Goal: Contribute content: Add original content to the website for others to see

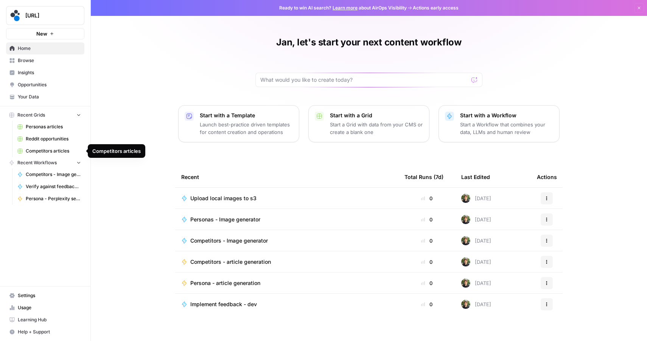
click at [34, 149] on span "Competitors articles" at bounding box center [53, 151] width 55 height 7
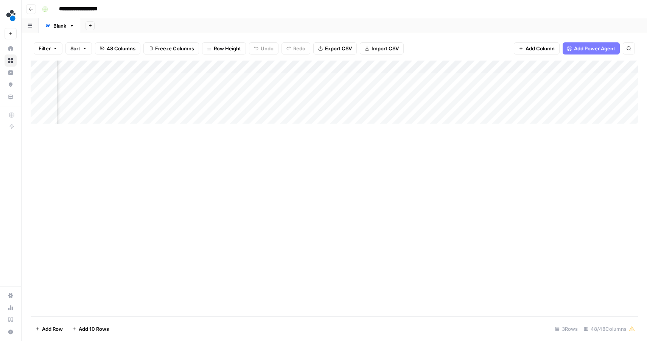
scroll to position [0, 3182]
click at [252, 105] on div "Add Column" at bounding box center [334, 93] width 607 height 64
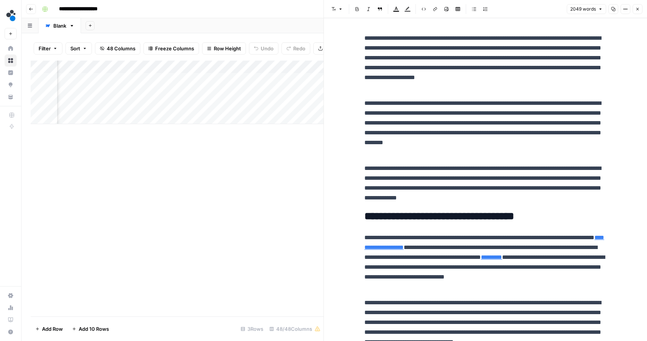
click at [424, 116] on p "**********" at bounding box center [485, 127] width 242 height 59
click at [579, 18] on icon "button" at bounding box center [579, 20] width 4 height 4
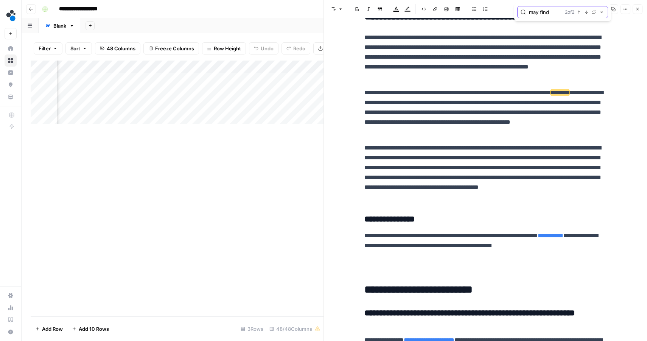
scroll to position [2548, 0]
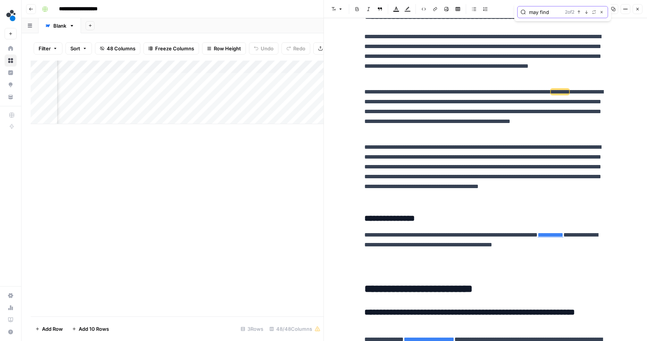
click at [579, 11] on icon "button" at bounding box center [579, 12] width 4 height 4
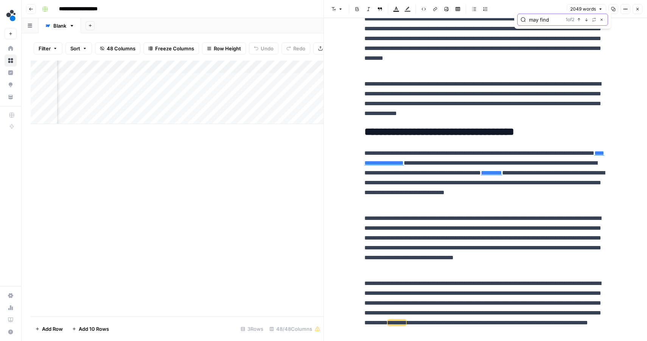
scroll to position [0, 0]
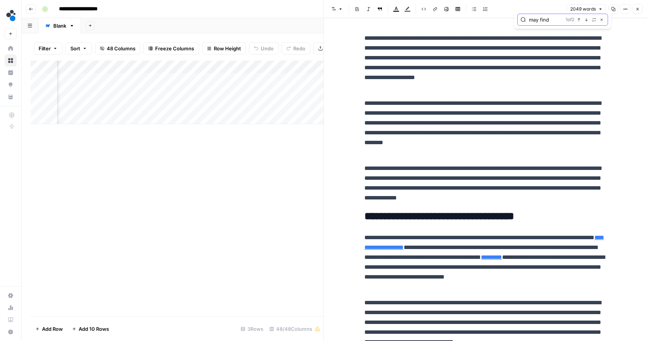
click at [542, 16] on input "may find" at bounding box center [546, 20] width 34 height 8
type input "this"
drag, startPoint x: 522, startPoint y: 67, endPoint x: 568, endPoint y: 67, distance: 46.1
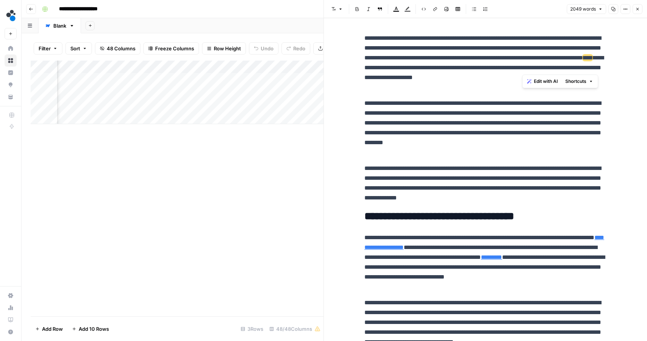
click at [568, 67] on p "**********" at bounding box center [485, 62] width 242 height 59
click at [536, 79] on span "Edit with AI" at bounding box center [546, 81] width 24 height 7
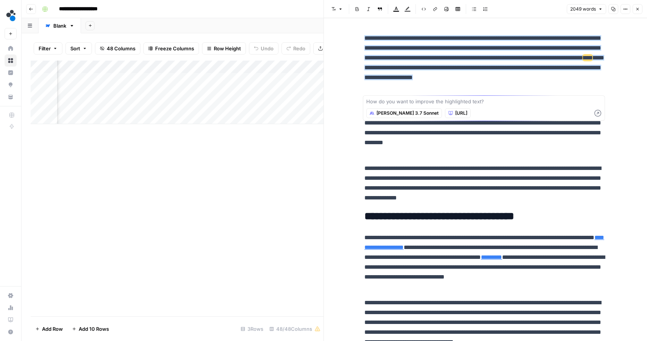
click at [471, 103] on textarea at bounding box center [483, 102] width 235 height 8
type textarea "dont use 'this comparison...' it sounds didactic. rephrase this one short part"
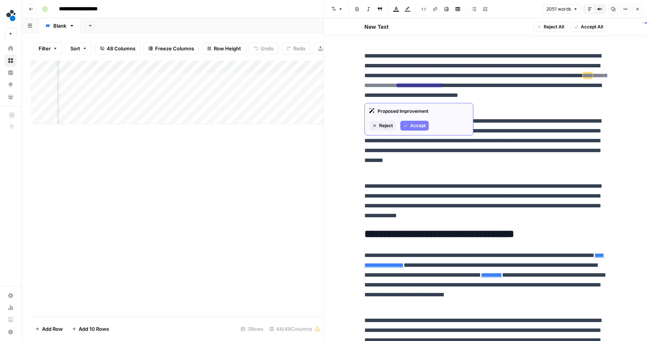
click at [415, 124] on span "Accept" at bounding box center [418, 125] width 16 height 7
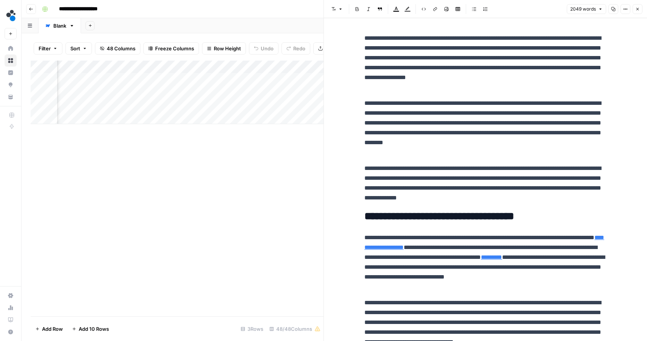
click at [454, 38] on p "**********" at bounding box center [485, 62] width 242 height 59
type input "this"
click at [588, 20] on icon "button" at bounding box center [586, 20] width 4 height 4
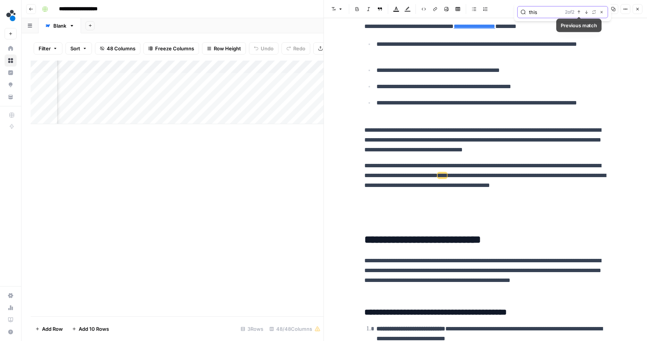
click at [578, 9] on button "Previous match" at bounding box center [579, 12] width 6 height 6
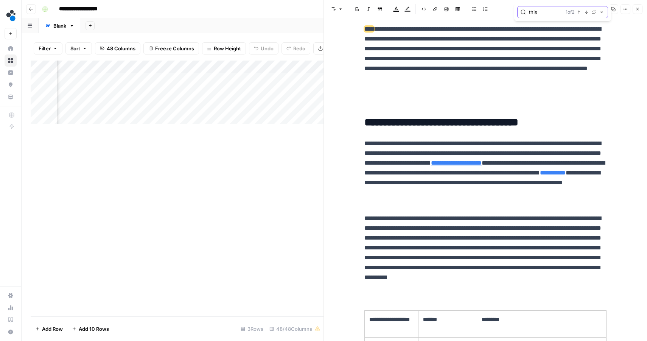
scroll to position [338, 0]
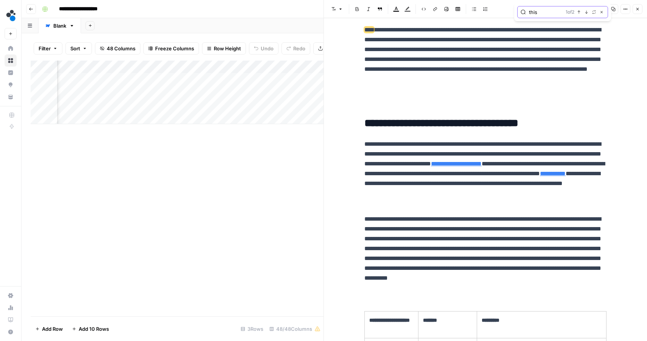
click at [586, 12] on icon "button" at bounding box center [586, 12] width 3 height 3
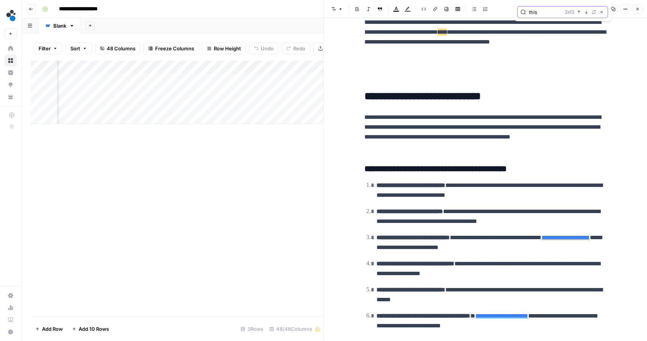
scroll to position [2032, 0]
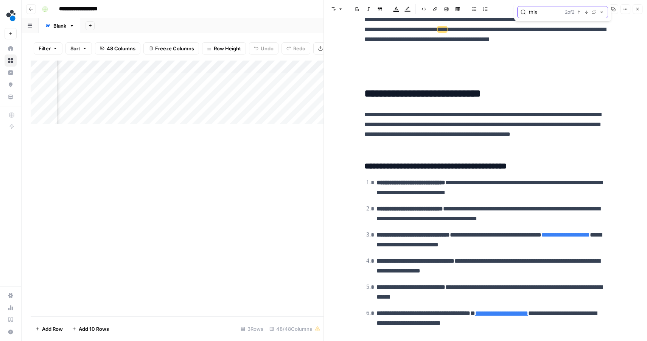
click at [603, 10] on button "Close" at bounding box center [601, 12] width 6 height 6
click at [494, 68] on p at bounding box center [485, 70] width 242 height 20
type input "may"
click at [579, 12] on icon "button" at bounding box center [579, 12] width 4 height 4
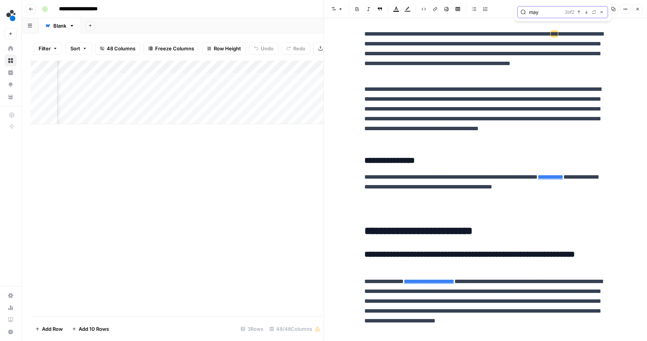
click at [579, 12] on icon "button" at bounding box center [579, 12] width 4 height 4
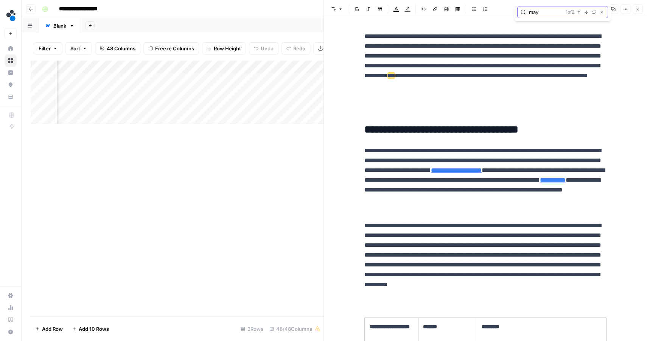
scroll to position [327, 0]
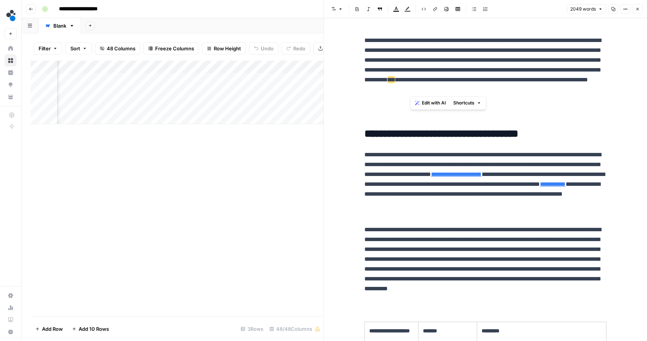
drag, startPoint x: 609, startPoint y: 90, endPoint x: 410, endPoint y: 69, distance: 199.3
click at [422, 104] on span "Edit with AI" at bounding box center [434, 102] width 24 height 7
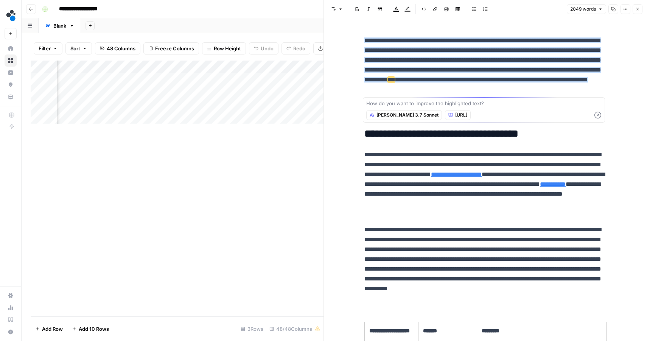
click at [397, 103] on textarea at bounding box center [483, 103] width 235 height 8
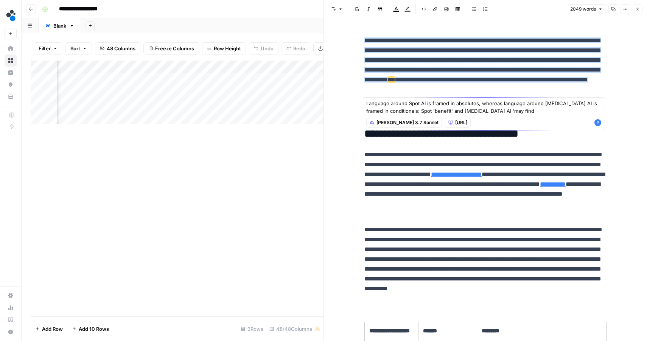
type textarea "Language around Spot AI is framed in absolutes, whereas language around [MEDICA…"
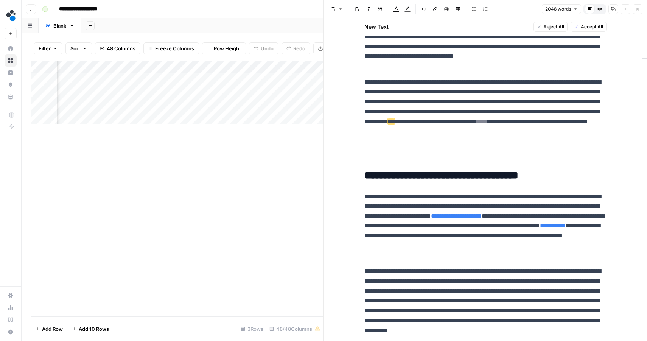
scroll to position [302, 0]
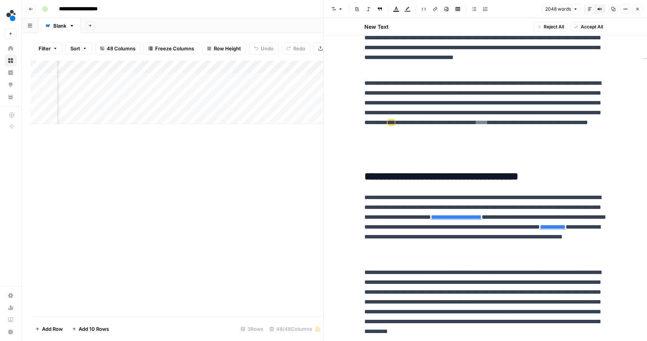
click at [476, 24] on div "New Text Reject All Accept All" at bounding box center [485, 26] width 251 height 17
click at [472, 103] on p "**********" at bounding box center [485, 107] width 242 height 59
click at [546, 26] on span "Reject All" at bounding box center [554, 26] width 20 height 7
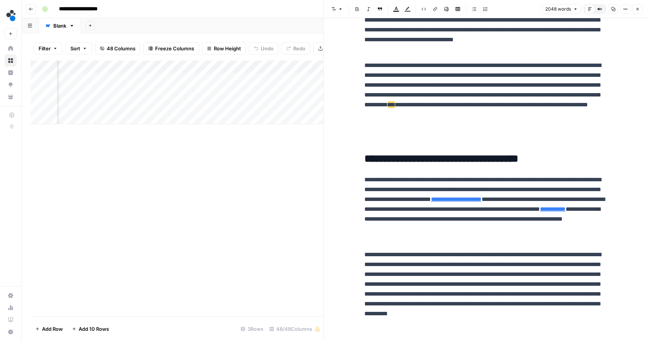
scroll to position [284, 0]
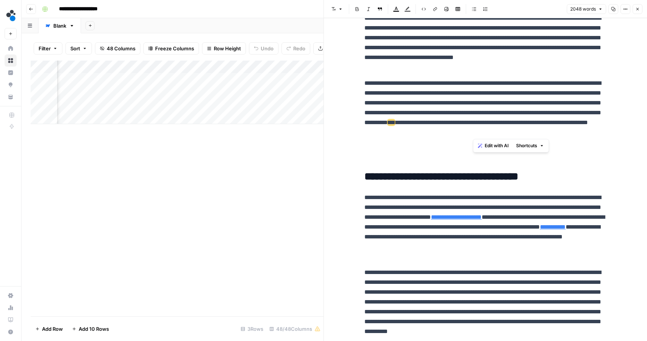
drag, startPoint x: 609, startPoint y: 131, endPoint x: 472, endPoint y: 123, distance: 137.5
drag, startPoint x: 608, startPoint y: 131, endPoint x: 410, endPoint y: 113, distance: 198.7
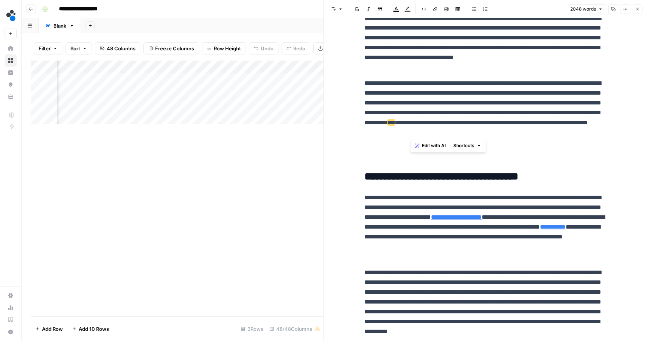
click at [434, 146] on span "Edit with AI" at bounding box center [434, 145] width 24 height 7
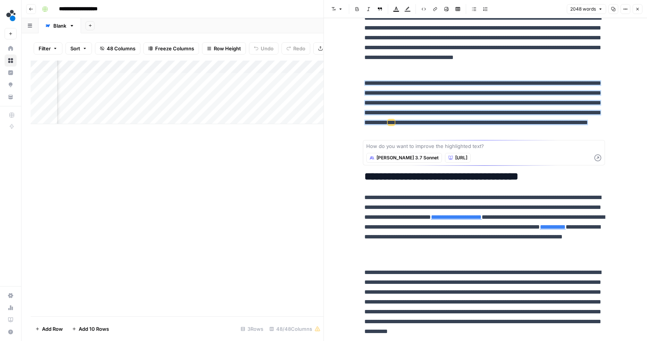
click at [444, 146] on textarea at bounding box center [483, 146] width 235 height 8
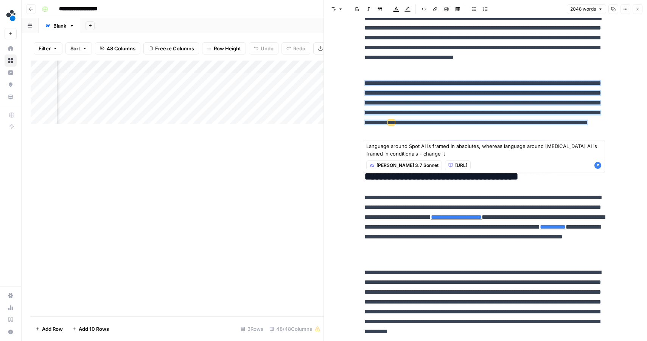
type textarea "Language around Spot AI is framed in absolutes, whereas language around [MEDICA…"
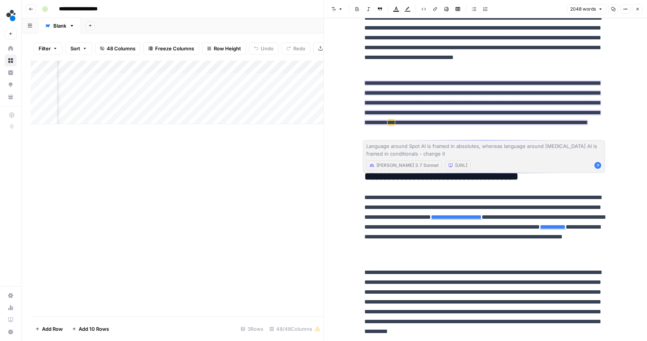
scroll to position [302, 0]
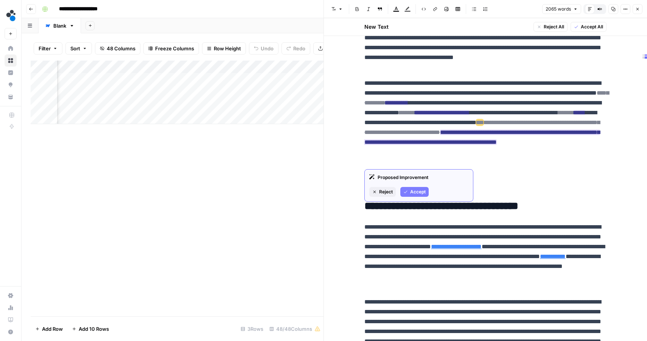
click at [417, 190] on span "Accept" at bounding box center [418, 191] width 16 height 7
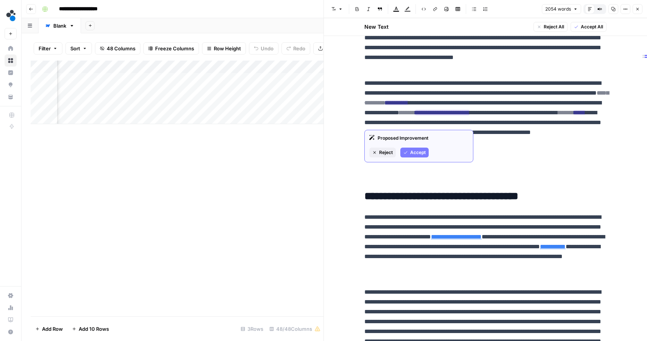
click at [416, 149] on span "Accept" at bounding box center [418, 152] width 16 height 7
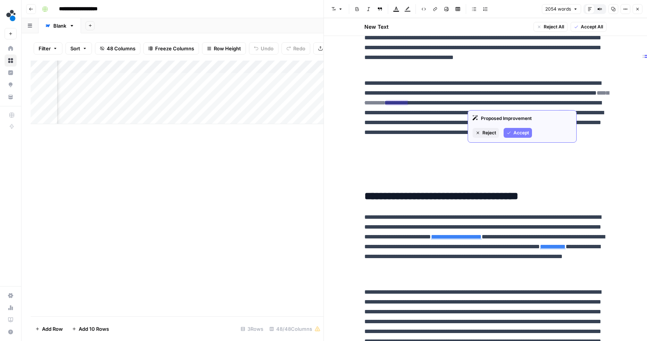
click at [517, 128] on button "Accept" at bounding box center [517, 133] width 28 height 10
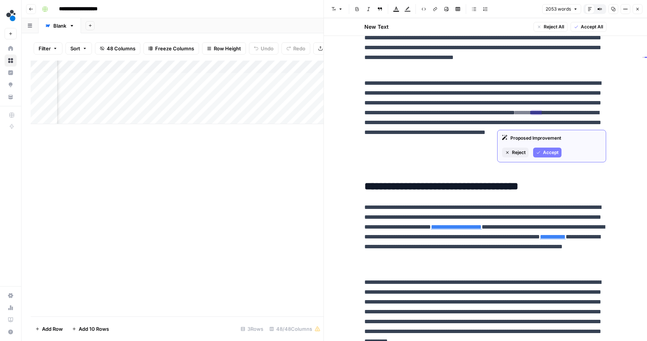
click at [541, 149] on button "Accept" at bounding box center [547, 153] width 28 height 10
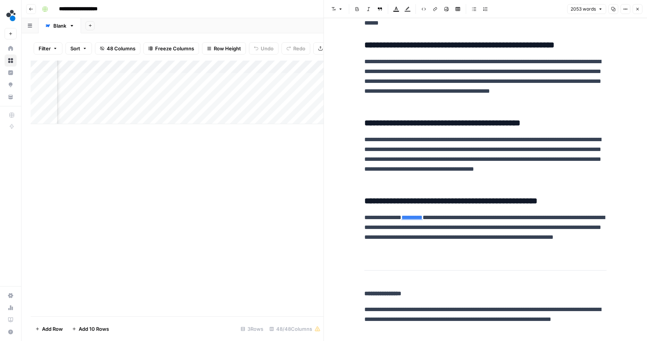
scroll to position [3011, 0]
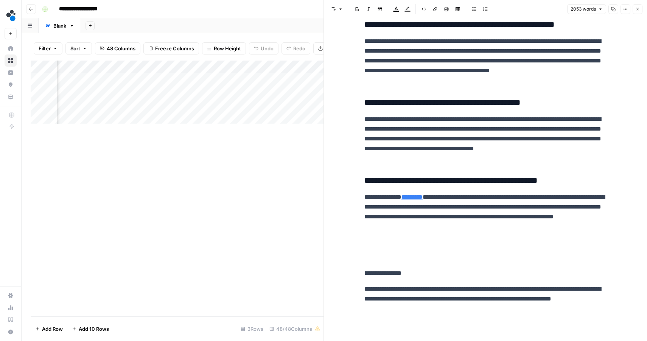
click at [453, 73] on p "**********" at bounding box center [485, 60] width 242 height 49
click at [579, 11] on icon "button" at bounding box center [579, 12] width 4 height 4
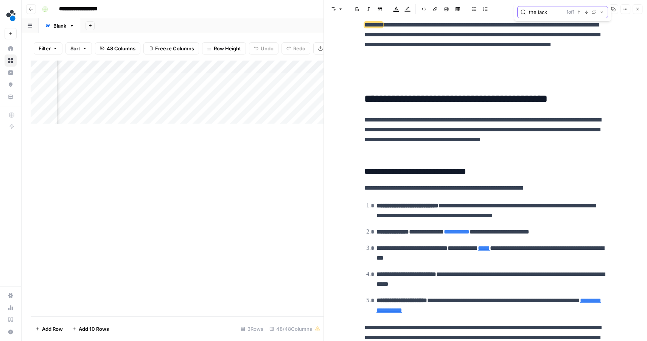
scroll to position [864, 0]
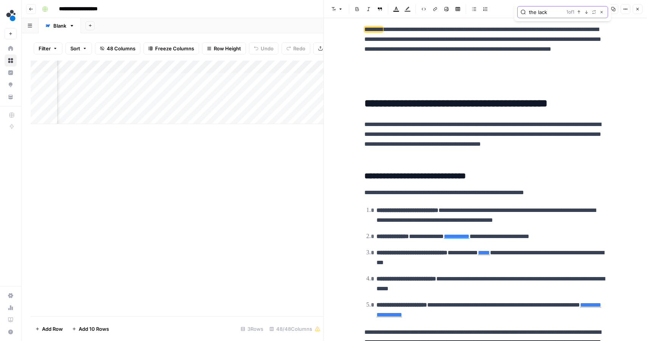
click at [540, 11] on input "the lack" at bounding box center [546, 12] width 34 height 8
click at [579, 12] on icon "button" at bounding box center [579, 12] width 4 height 4
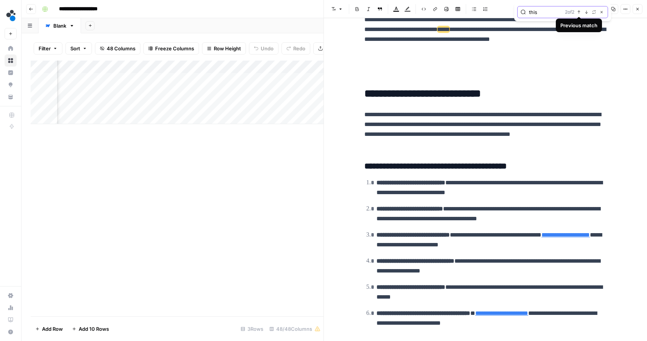
click at [580, 13] on icon "button" at bounding box center [579, 12] width 4 height 4
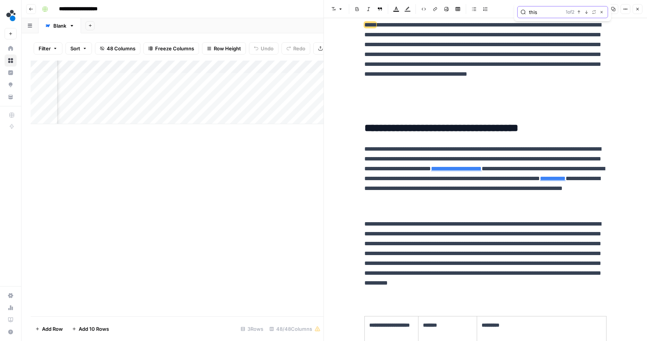
scroll to position [338, 0]
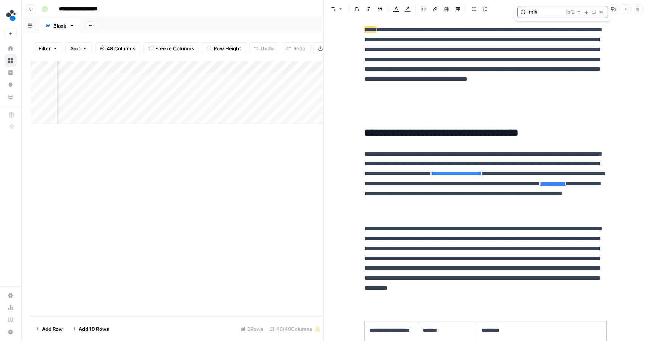
click at [534, 14] on input "this" at bounding box center [546, 12] width 34 height 8
click at [589, 13] on button "Next Match" at bounding box center [586, 12] width 6 height 6
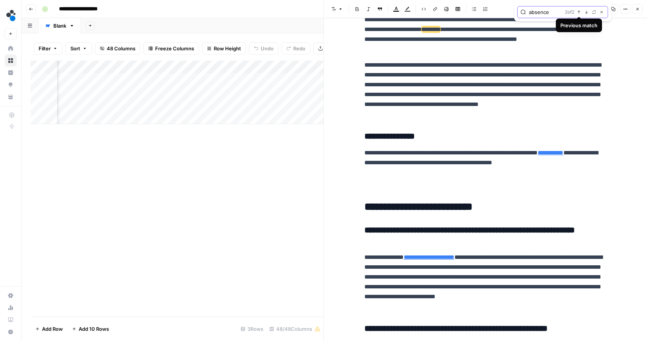
scroll to position [2639, 0]
click at [580, 12] on span "Previous match" at bounding box center [580, 12] width 0 height 0
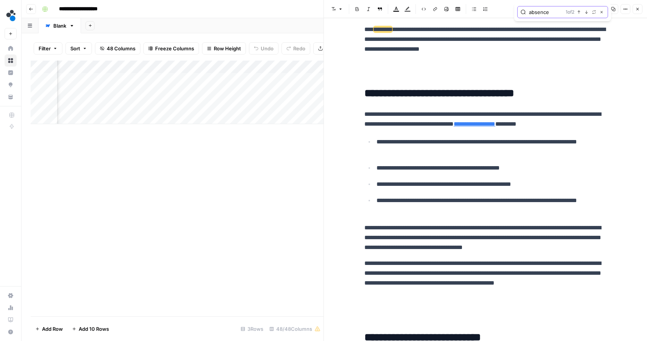
scroll to position [1778, 0]
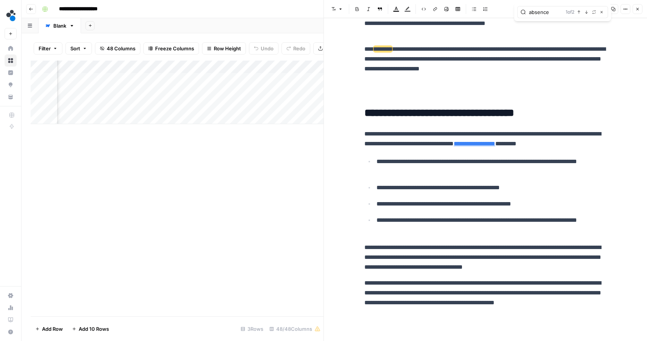
click at [537, 16] on div "absence 1 of 2 Previous match Next Match Replace Close" at bounding box center [562, 12] width 91 height 12
click at [542, 12] on input "absence" at bounding box center [546, 12] width 34 height 8
type input "[MEDICAL_DATA]"
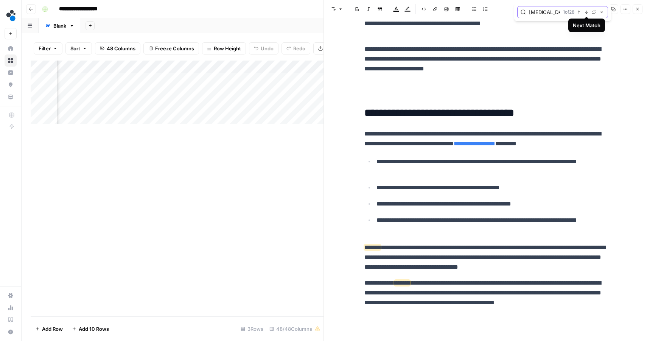
click at [585, 13] on icon "button" at bounding box center [586, 12] width 4 height 4
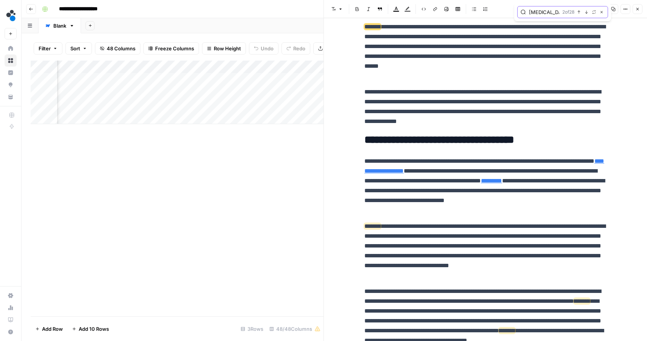
scroll to position [74, 0]
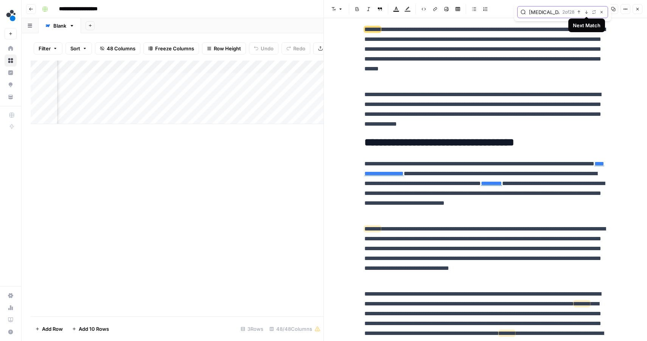
click at [576, 12] on button "Previous match" at bounding box center [579, 12] width 6 height 6
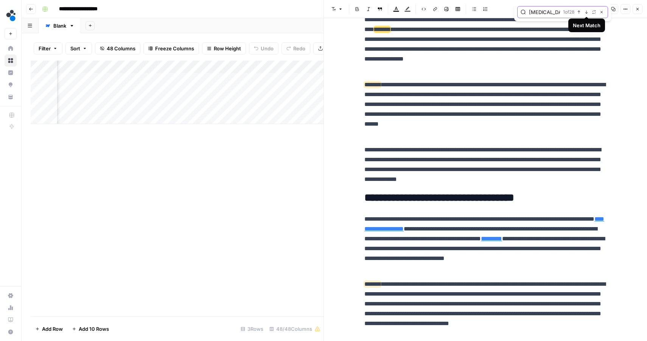
click at [586, 12] on icon "button" at bounding box center [586, 12] width 3 height 3
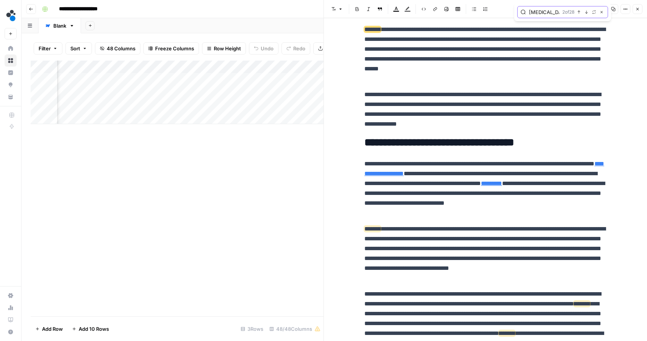
click at [586, 12] on icon "button" at bounding box center [586, 12] width 3 height 3
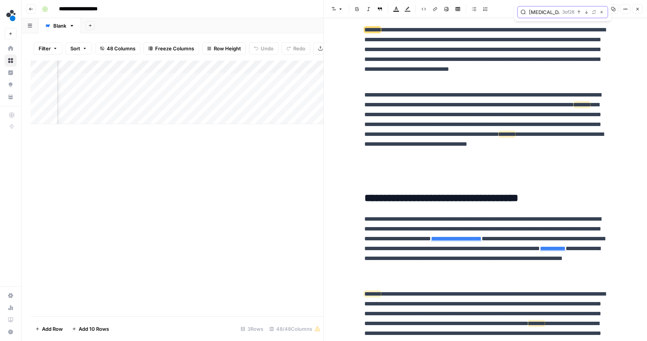
click at [586, 12] on icon "button" at bounding box center [586, 12] width 3 height 3
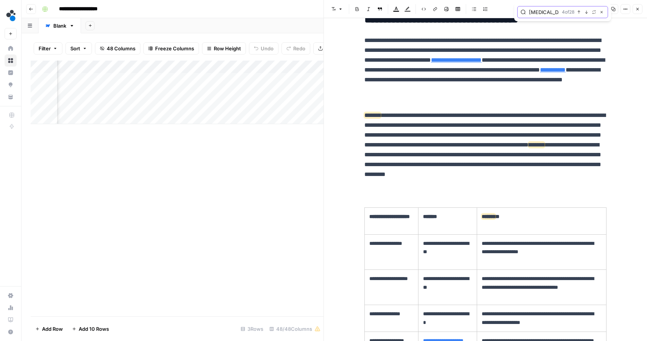
scroll to position [452, 0]
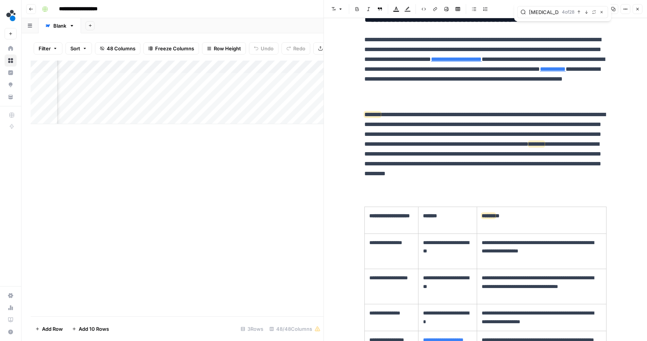
click at [538, 147] on span "******" at bounding box center [536, 144] width 16 height 6
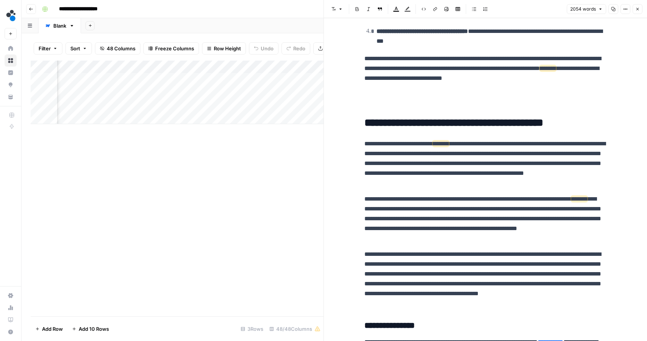
scroll to position [2447, 0]
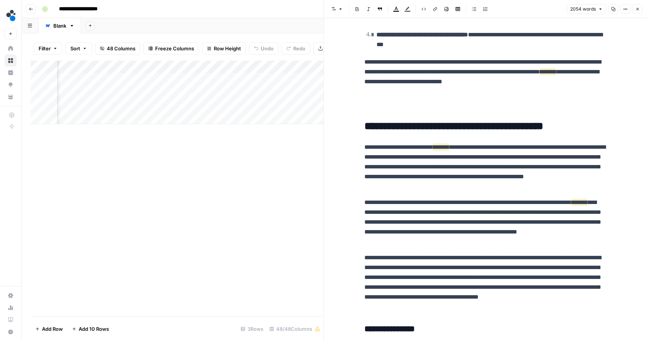
click at [531, 69] on p "**********" at bounding box center [485, 72] width 242 height 30
click at [550, 12] on input "[MEDICAL_DATA]" at bounding box center [544, 12] width 30 height 8
type input "[MEDICAL_DATA] AI showcas"
click at [580, 12] on icon "button" at bounding box center [579, 12] width 4 height 4
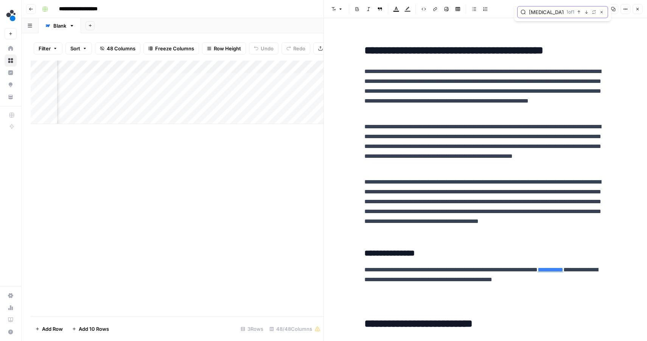
scroll to position [2522, 0]
click at [535, 233] on p "**********" at bounding box center [485, 206] width 242 height 59
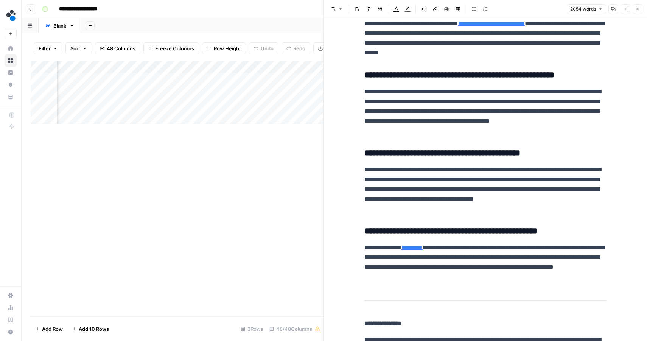
scroll to position [3011, 0]
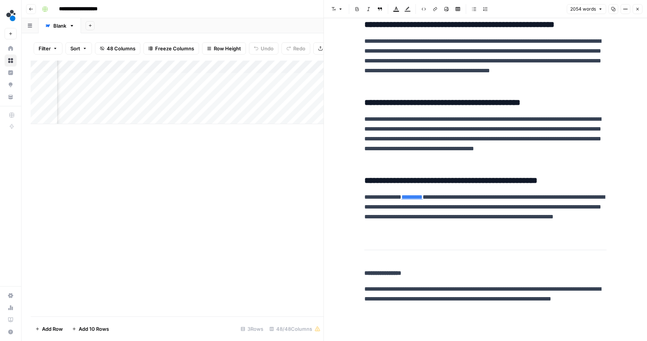
click at [637, 8] on icon "button" at bounding box center [637, 9] width 3 height 3
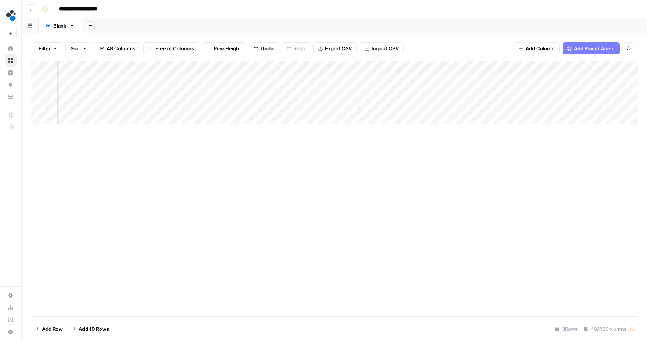
scroll to position [0, 3470]
click at [478, 105] on div "Add Column" at bounding box center [334, 93] width 607 height 64
